Goal: Task Accomplishment & Management: Complete application form

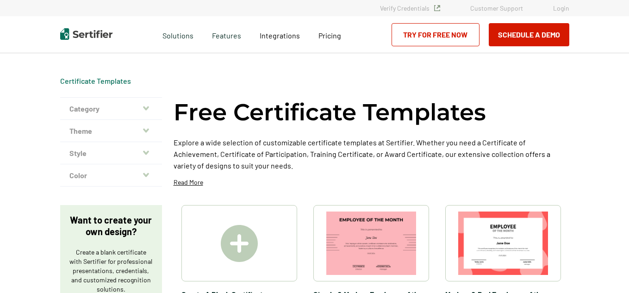
scroll to position [93, 0]
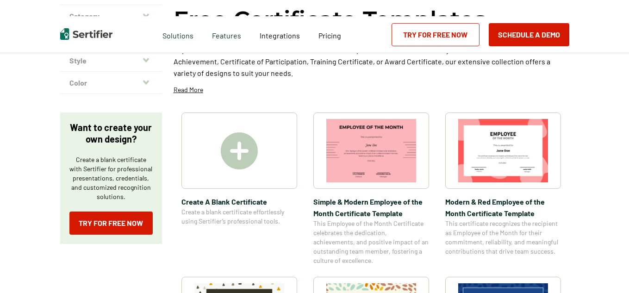
click at [237, 153] on img at bounding box center [239, 150] width 37 height 37
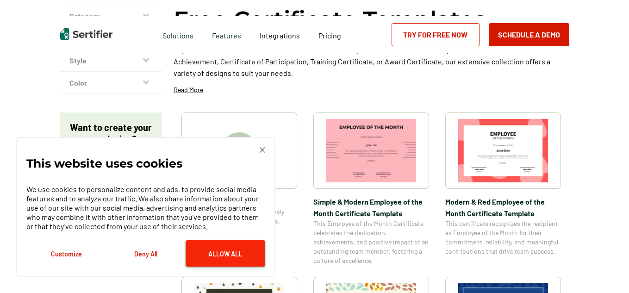
click at [219, 254] on button "Allow All" at bounding box center [226, 253] width 80 height 26
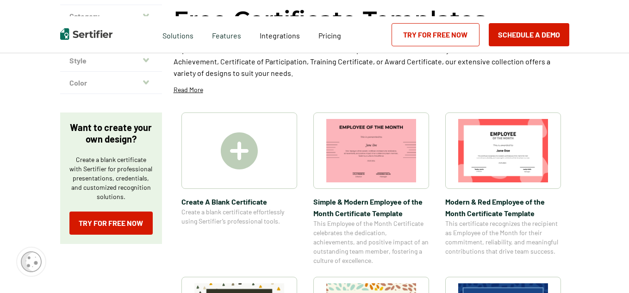
click at [233, 155] on img at bounding box center [239, 150] width 37 height 37
